Goal: Information Seeking & Learning: Learn about a topic

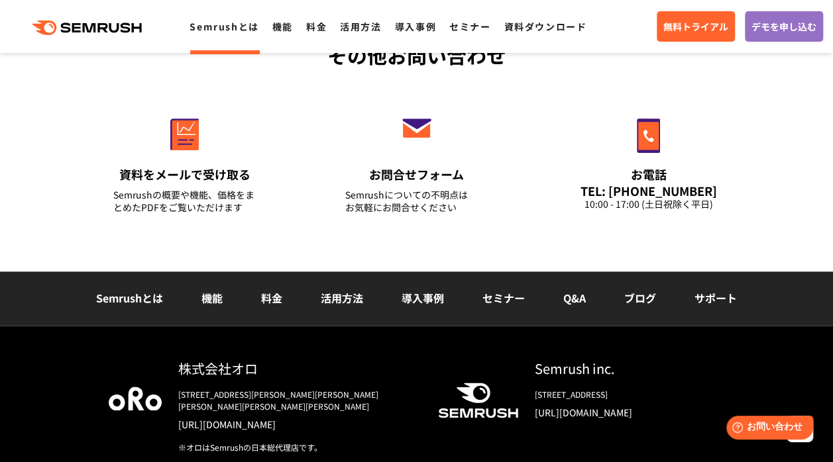
scroll to position [3192, 0]
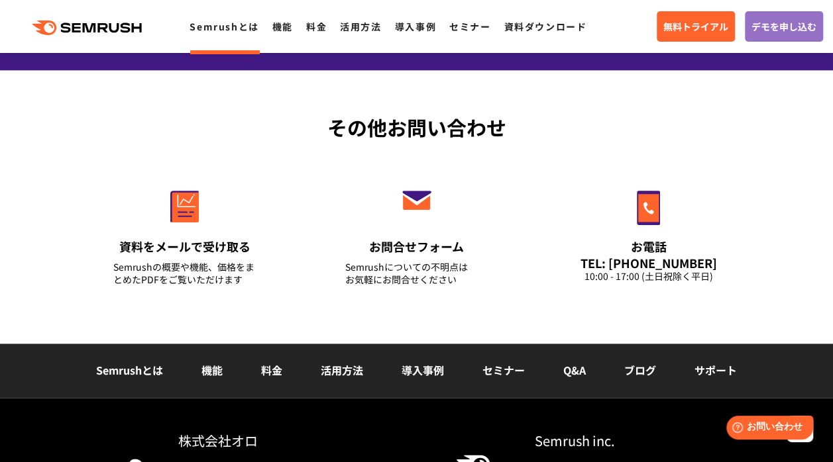
click at [411, 382] on div "Semrushとは 機能 料金 活用方法 導入事例 セミナー Q&A ブログ サポート" at bounding box center [416, 371] width 833 height 54
click at [413, 374] on link "導入事例" at bounding box center [422, 370] width 42 height 16
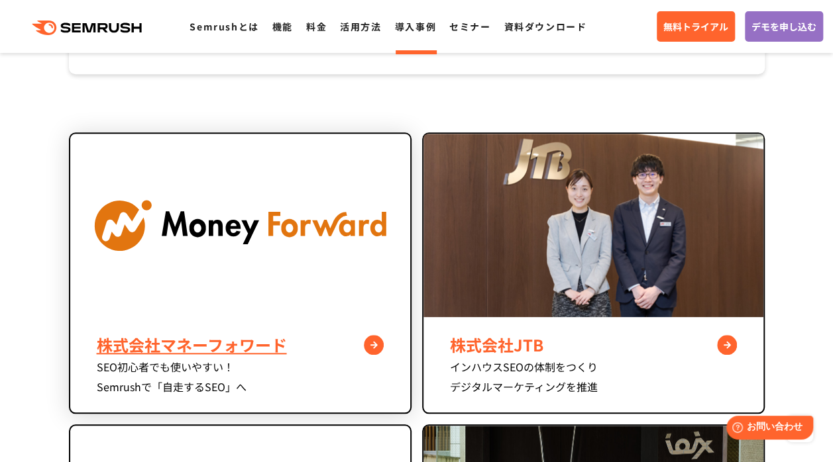
scroll to position [530, 0]
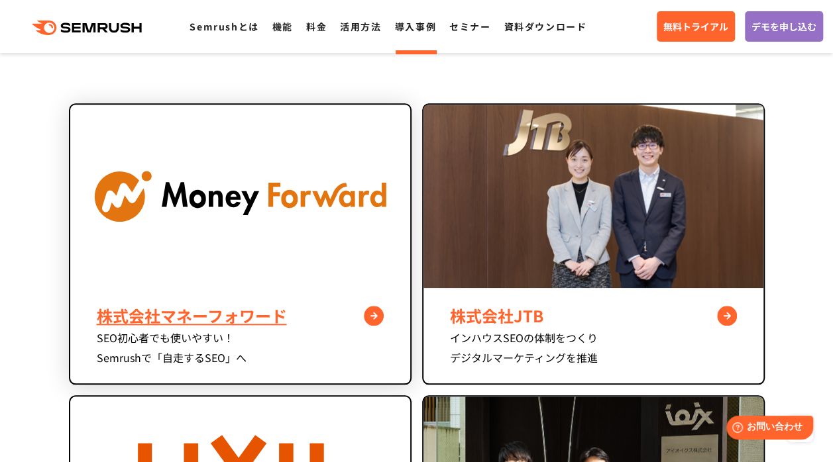
click at [244, 315] on div "株式会社マネーフォワード" at bounding box center [240, 316] width 287 height 24
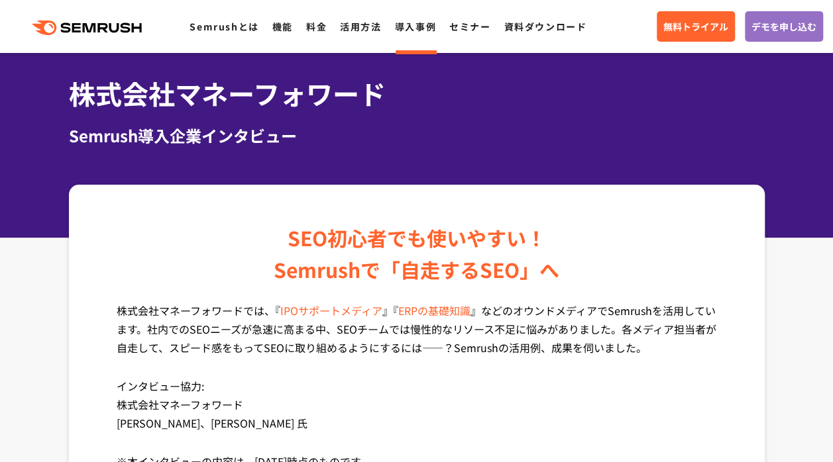
scroll to position [133, 0]
